Goal: Information Seeking & Learning: Learn about a topic

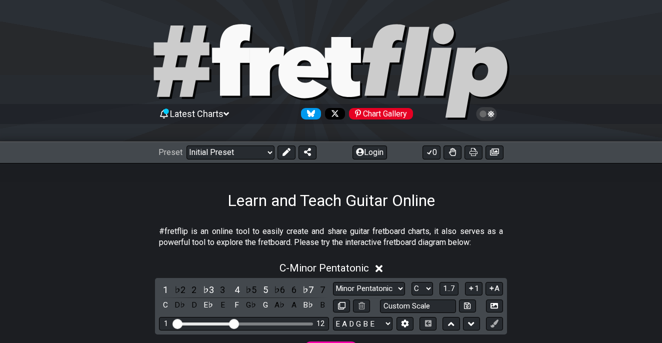
click at [229, 114] on icon at bounding box center [226, 114] width 6 height 4
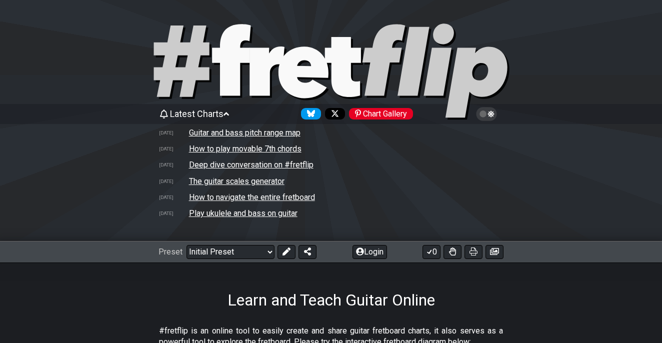
click at [97, 67] on div at bounding box center [331, 73] width 662 height 102
click at [464, 294] on div "Learn and Teach Guitar Online" at bounding box center [331, 286] width 662 height 47
click at [107, 301] on div "Learn and Teach Guitar Online" at bounding box center [331, 286] width 662 height 47
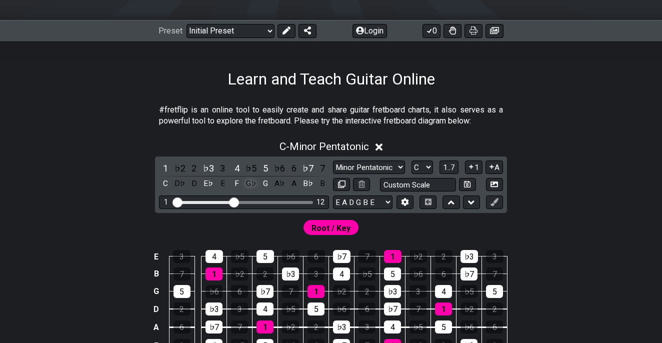
scroll to position [224, 0]
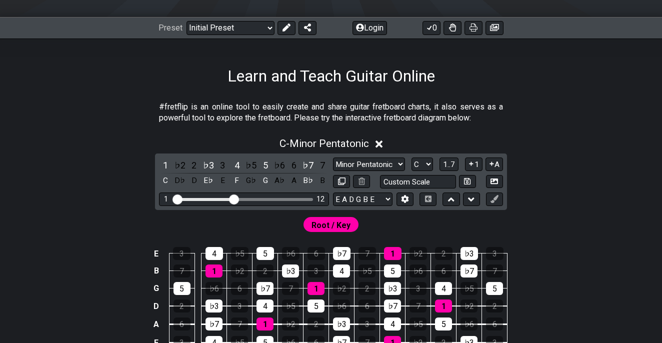
click at [232, 199] on input "Visible fret range" at bounding box center [244, 199] width 142 height 0
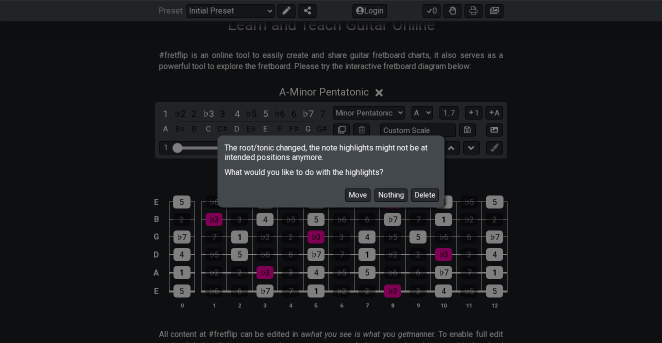
scroll to position [309, 0]
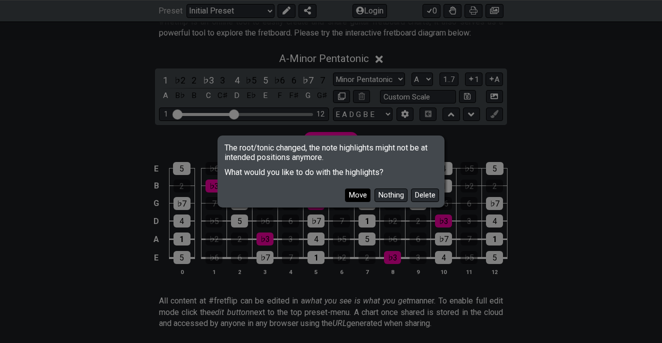
click at [360, 193] on button "Move" at bounding box center [358, 196] width 26 height 14
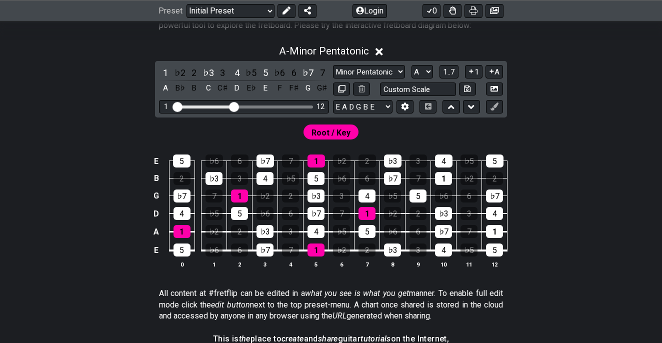
scroll to position [316, 0]
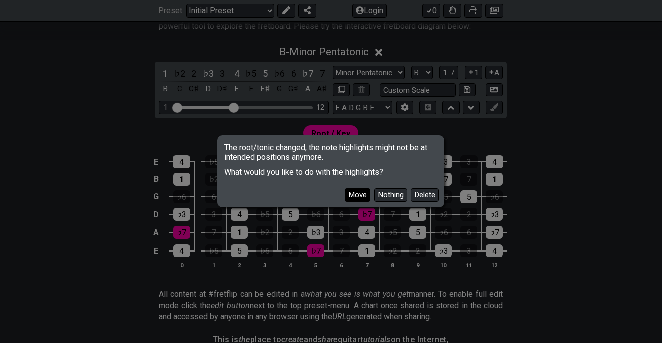
click at [357, 195] on button "Move" at bounding box center [358, 196] width 26 height 14
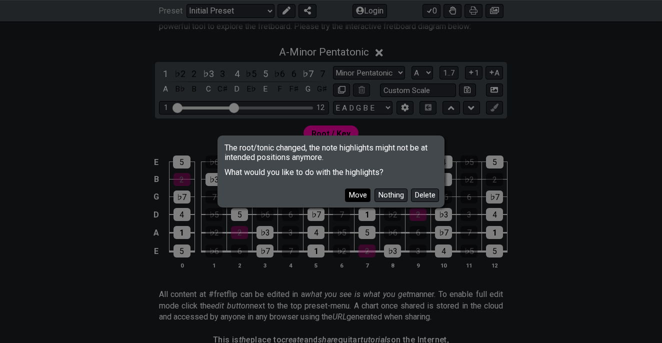
click at [354, 195] on button "Move" at bounding box center [358, 196] width 26 height 14
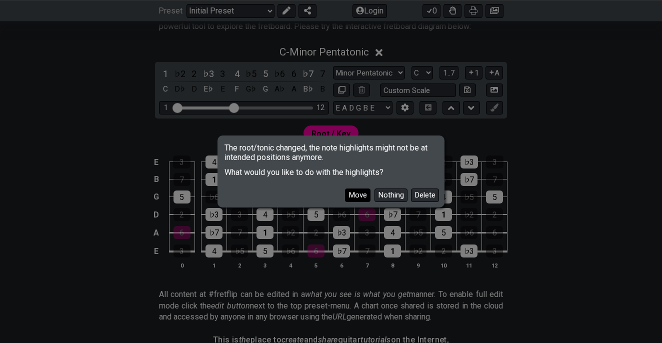
click at [356, 192] on button "Move" at bounding box center [358, 196] width 26 height 14
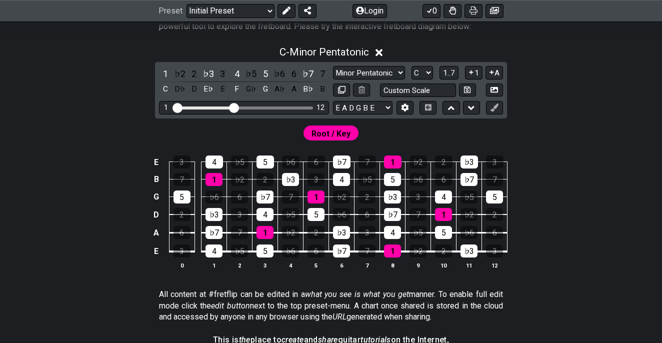
click at [257, 108] on div "Visible fret range" at bounding box center [244, 108] width 139 height 3
drag, startPoint x: 234, startPoint y: 111, endPoint x: 259, endPoint y: 108, distance: 24.8
click at [259, 107] on input "Visible fret range" at bounding box center [244, 107] width 142 height 0
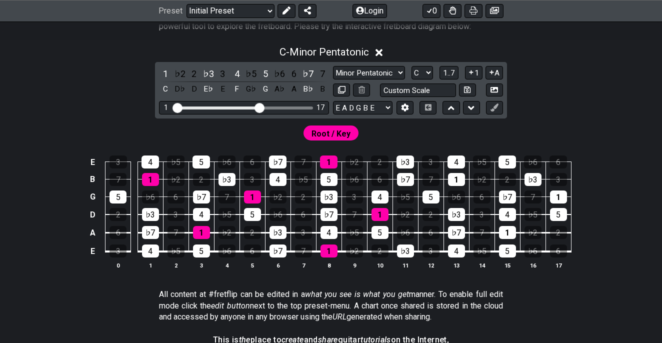
click at [252, 108] on div "Visible fret range" at bounding box center [218, 108] width 86 height 3
select select "D"
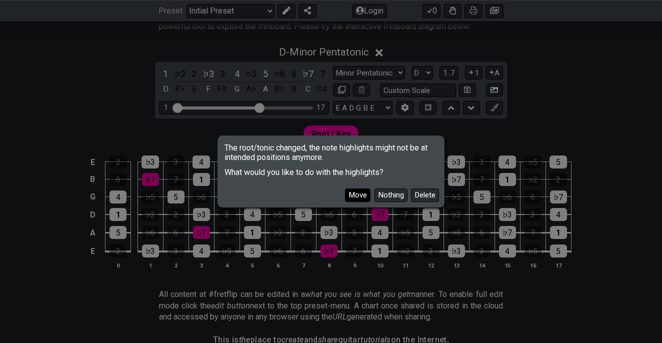
click at [360, 195] on button "Move" at bounding box center [358, 196] width 26 height 14
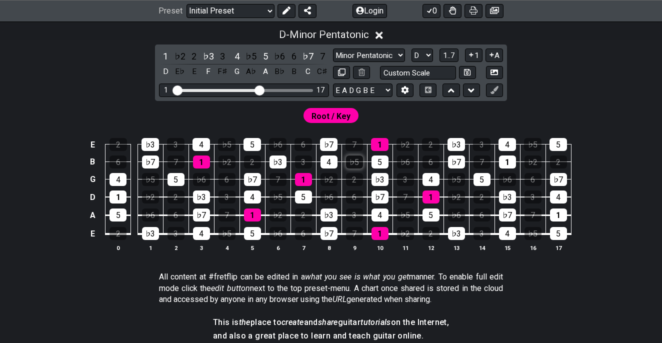
scroll to position [333, 0]
select select "Major"
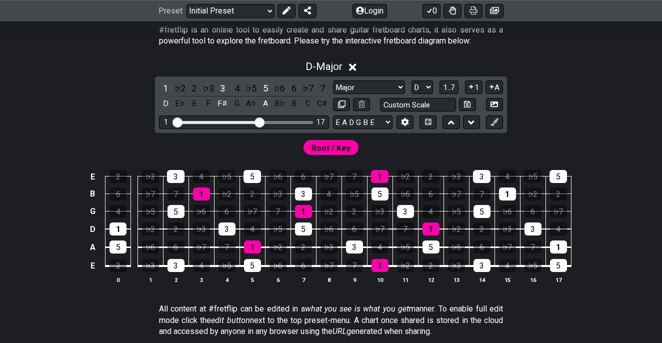
scroll to position [302, 0]
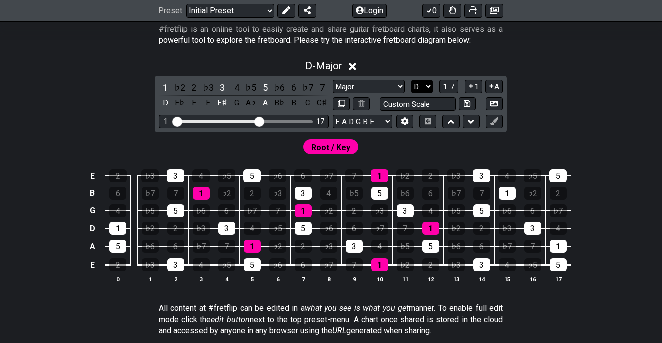
select select "E"
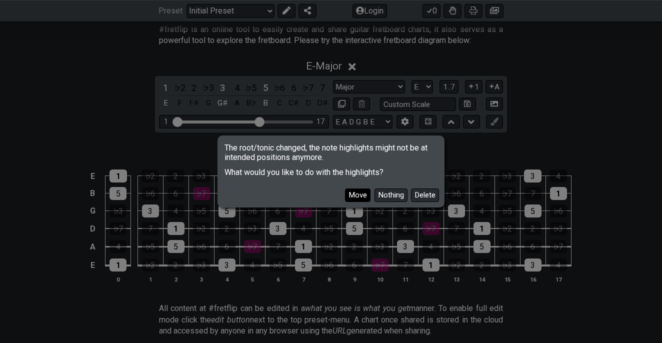
click at [352, 196] on button "Move" at bounding box center [358, 196] width 26 height 14
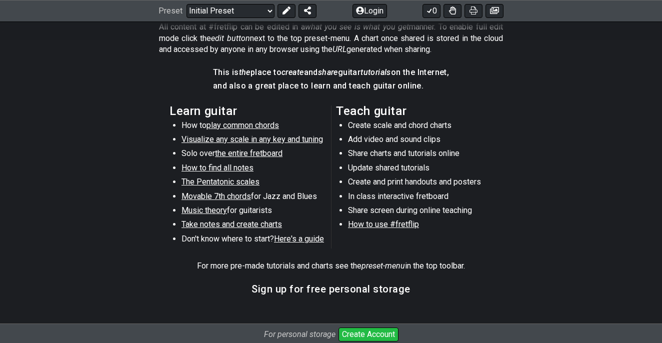
scroll to position [583, 0]
click at [298, 238] on span "Here's a guide" at bounding box center [299, 239] width 50 height 10
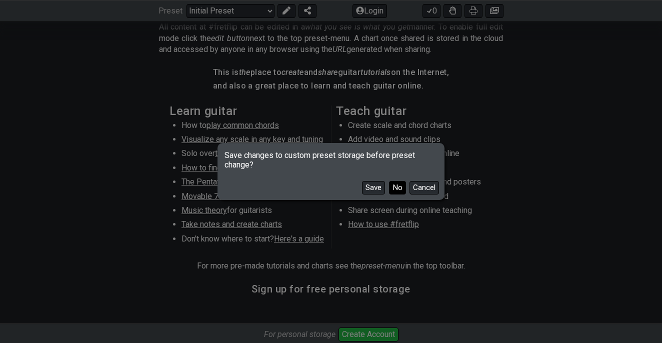
click at [393, 188] on button "No" at bounding box center [397, 188] width 17 height 14
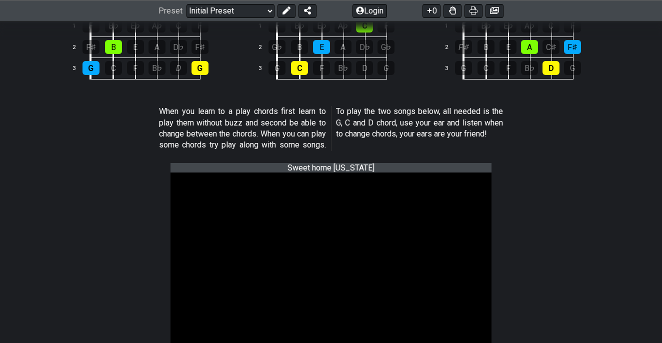
select select "/beginner-guitar"
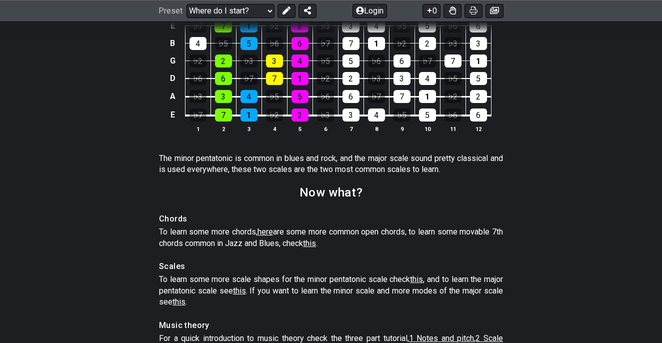
scroll to position [1441, 0]
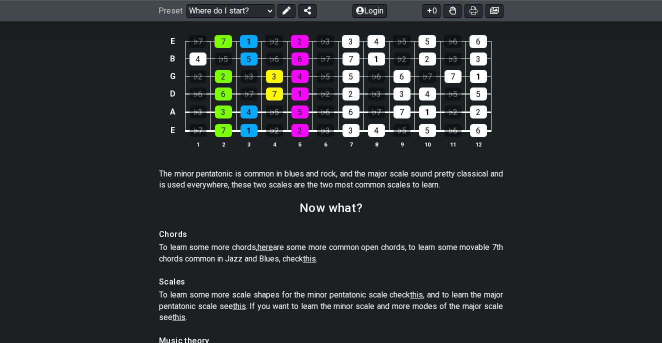
click at [423, 297] on span "this" at bounding box center [416, 295] width 13 height 10
select select "C"
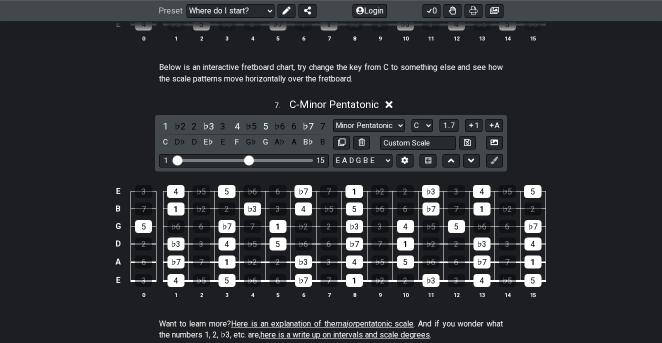
scroll to position [0, 0]
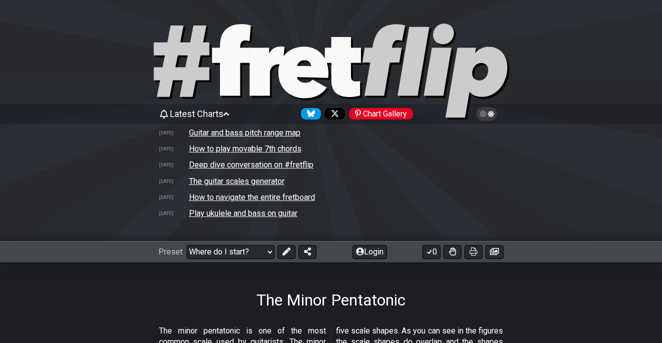
select select "/minor-pentatonic"
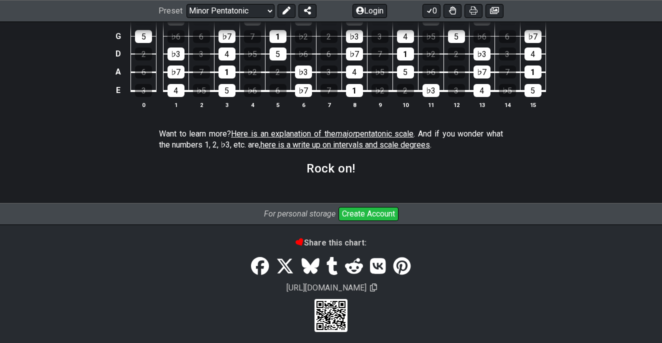
scroll to position [1631, 0]
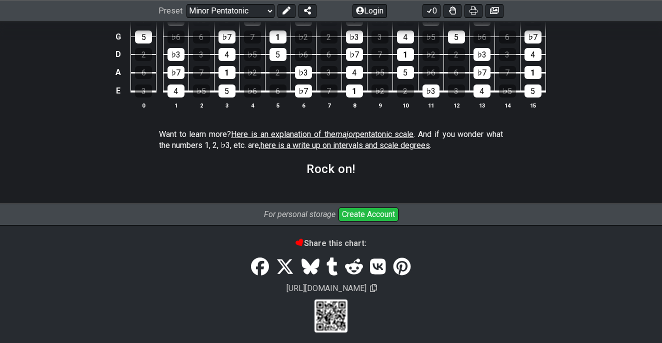
click at [359, 208] on button "Create Account" at bounding box center [369, 215] width 60 height 14
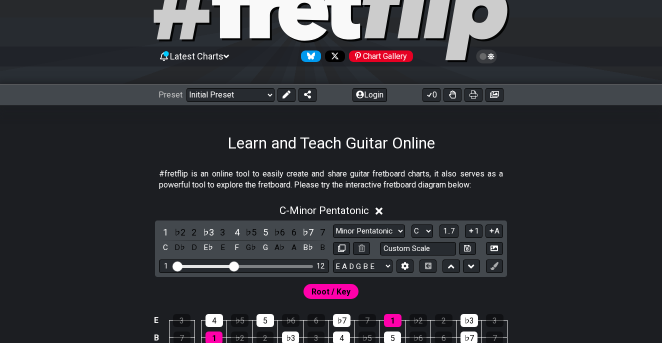
scroll to position [58, 0]
